Goal: Task Accomplishment & Management: Use online tool/utility

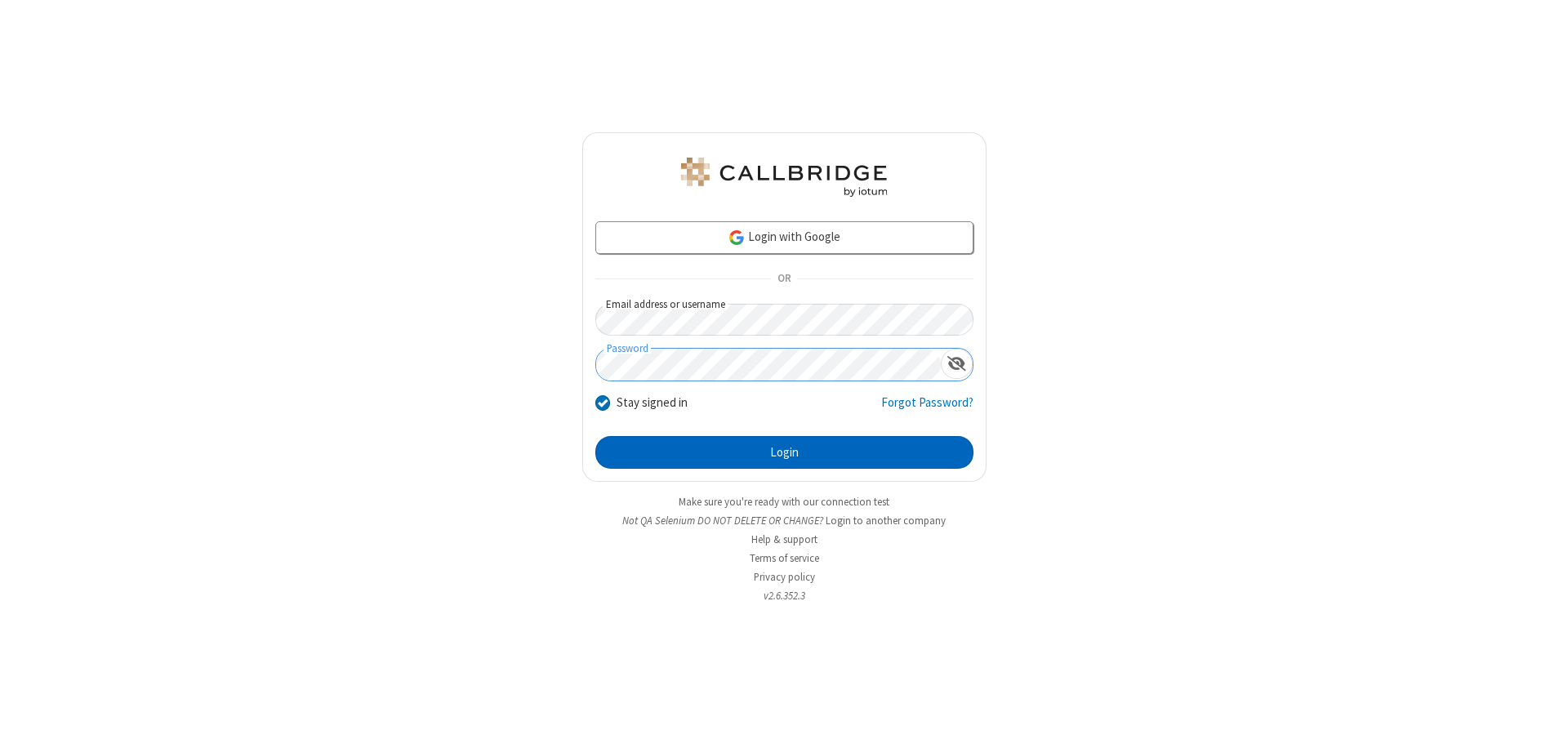
click at [784, 453] on button "Login" at bounding box center [784, 452] width 378 height 32
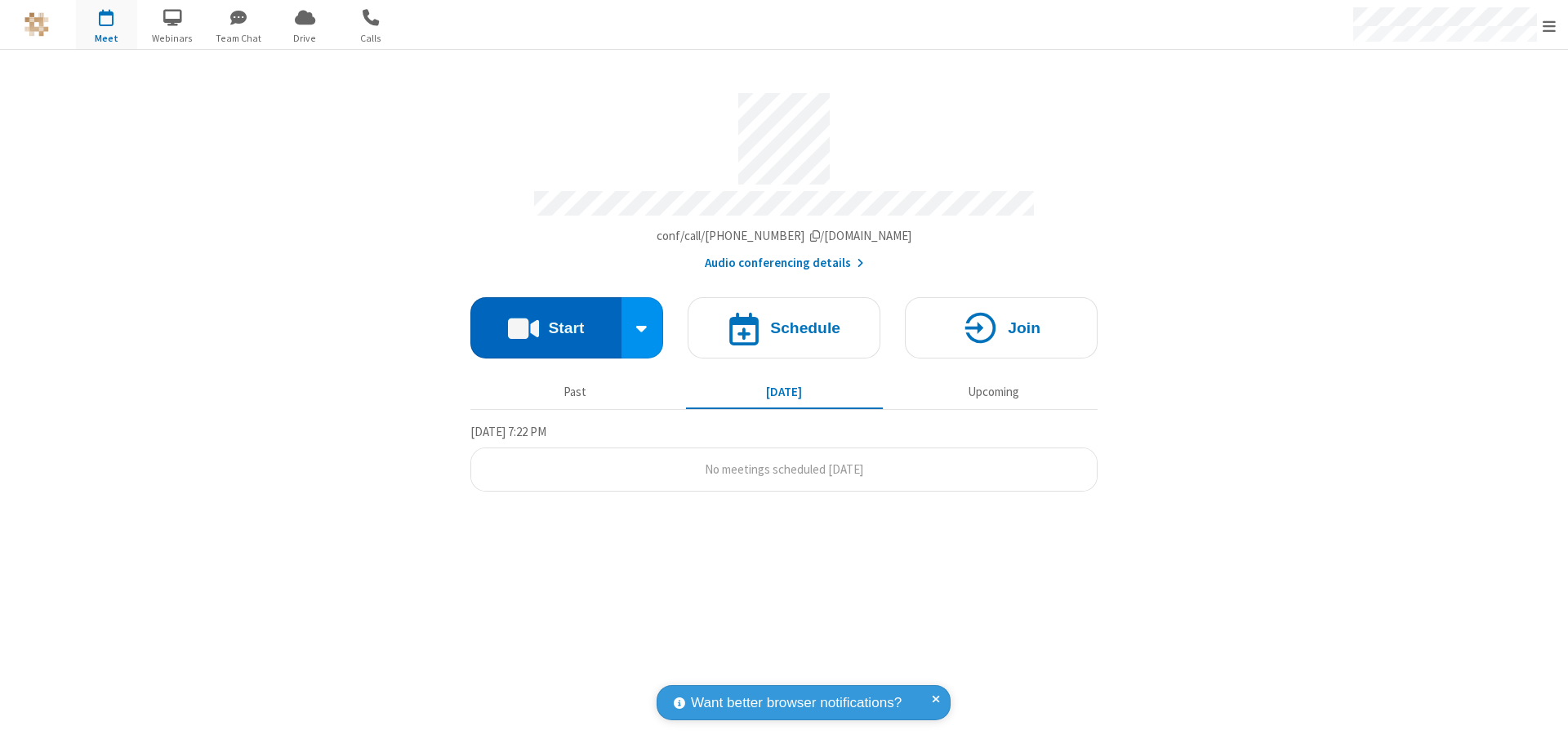
click at [545, 320] on button "Start" at bounding box center [545, 328] width 151 height 61
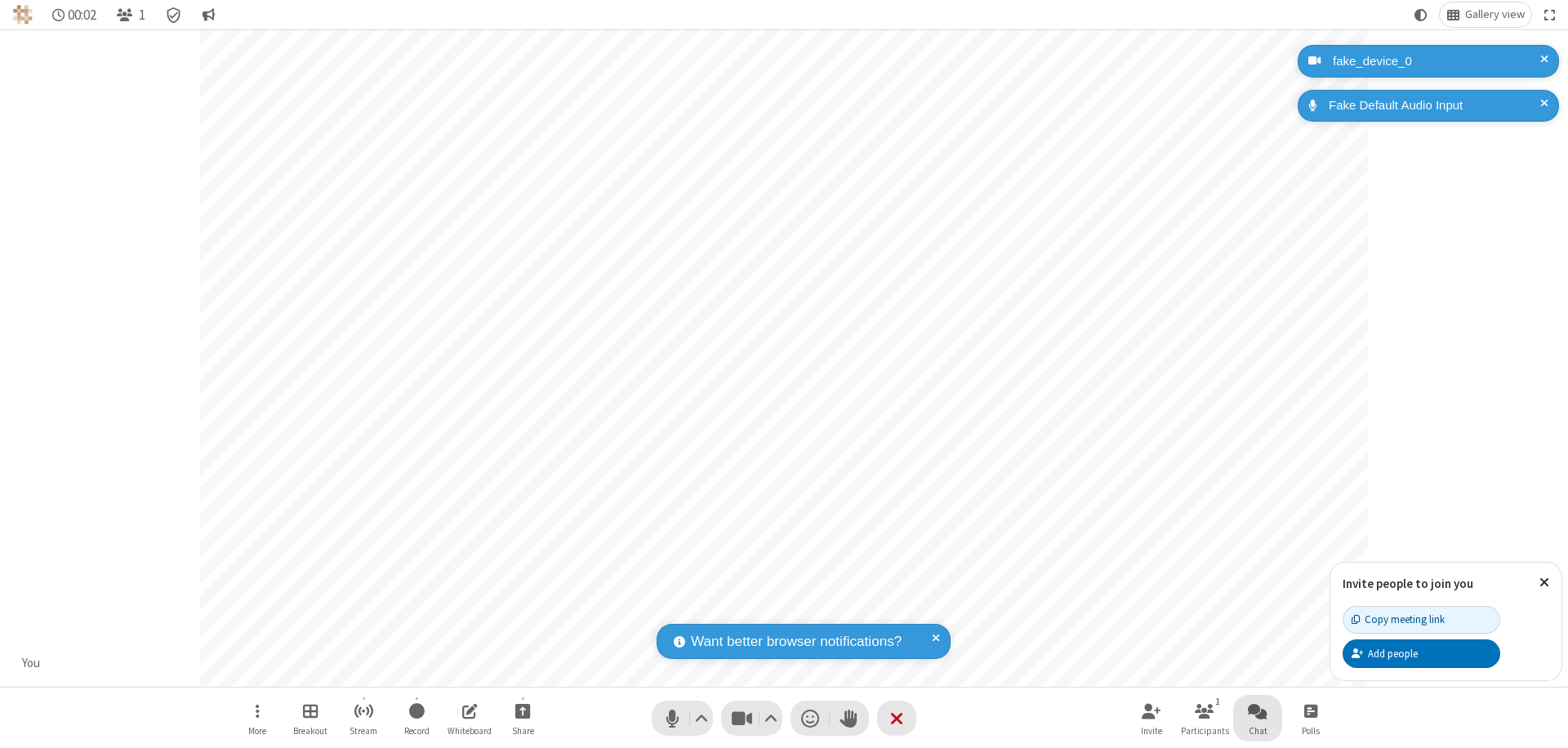
click at [1258, 710] on span "Open chat" at bounding box center [1258, 710] width 20 height 20
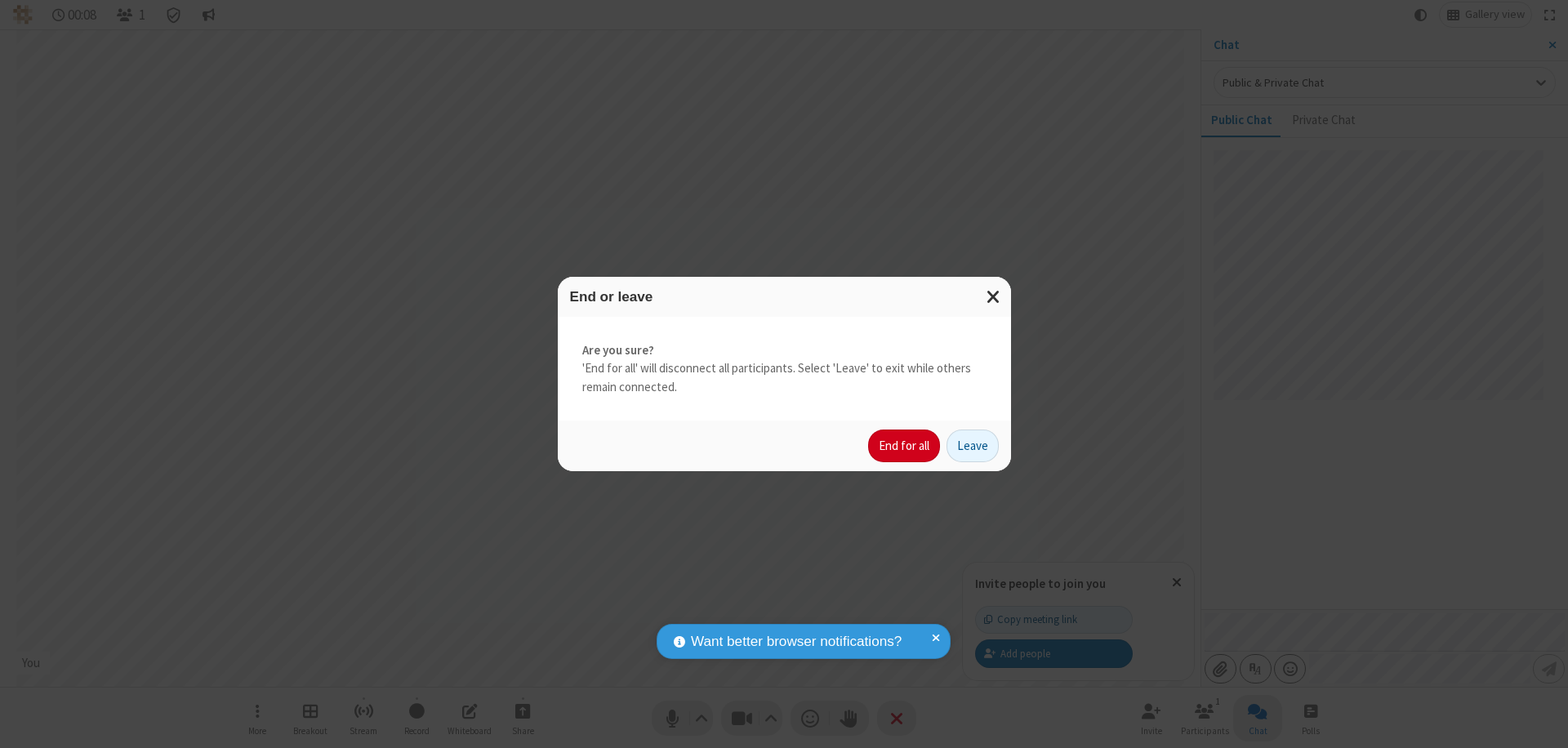
click at [905, 446] on button "End for all" at bounding box center [905, 445] width 72 height 32
